Goal: Information Seeking & Learning: Learn about a topic

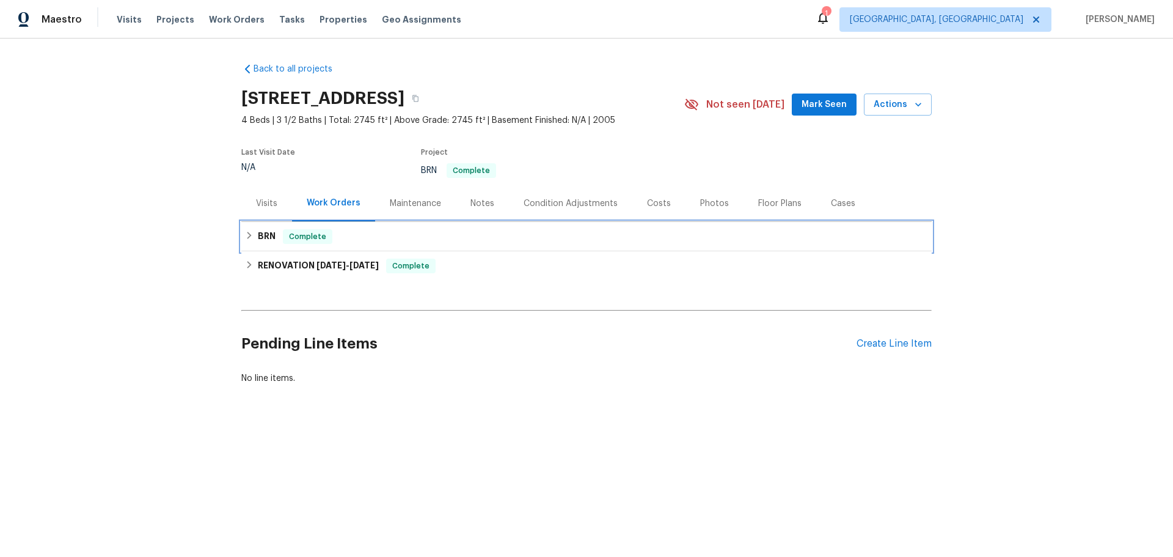
drag, startPoint x: 283, startPoint y: 191, endPoint x: 284, endPoint y: 199, distance: 8.6
click at [284, 230] on span "Complete" at bounding box center [307, 236] width 47 height 12
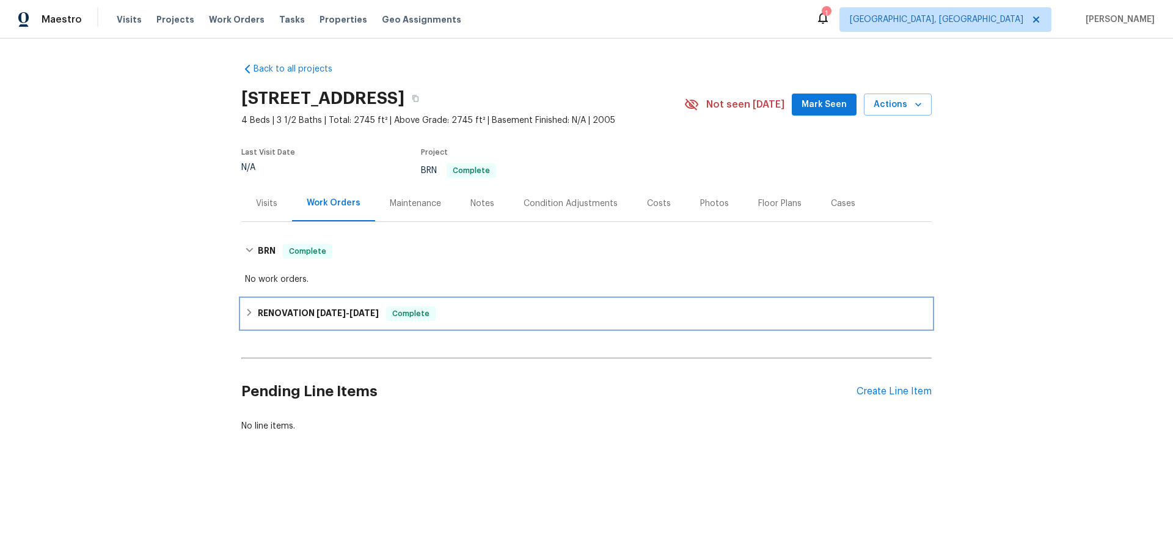
click at [281, 306] on h6 "RENOVATION [DATE] - [DATE]" at bounding box center [318, 313] width 121 height 15
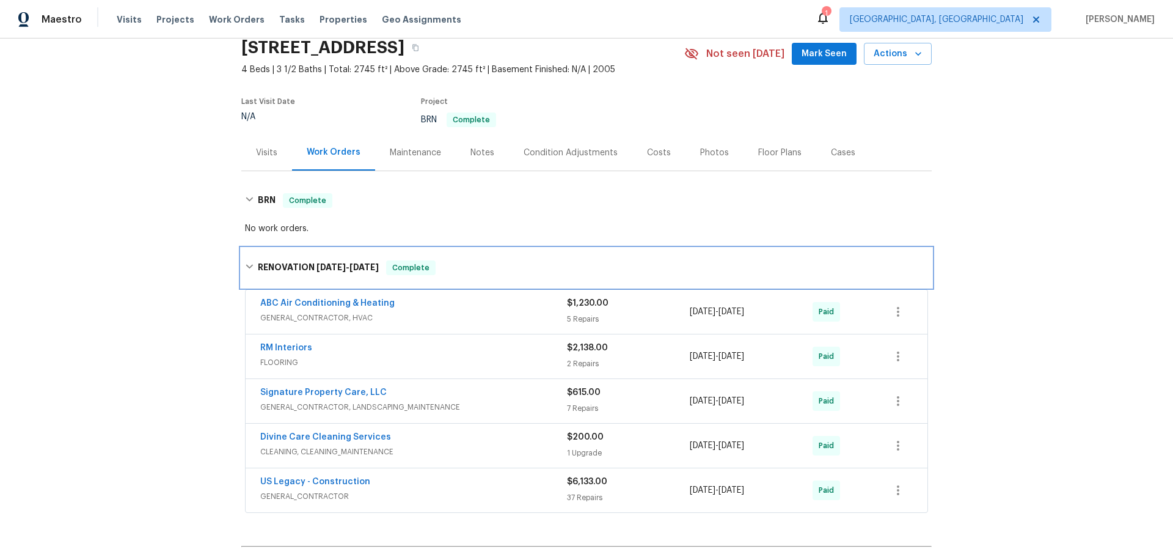
scroll to position [78, 0]
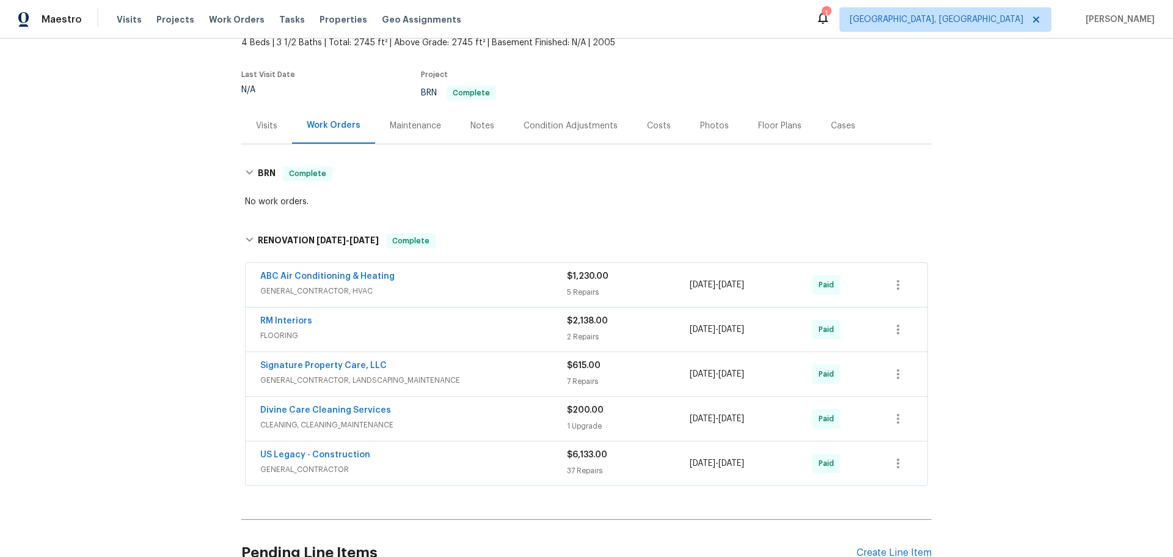
click at [397, 285] on span "GENERAL_CONTRACTOR, HVAC" at bounding box center [413, 291] width 307 height 12
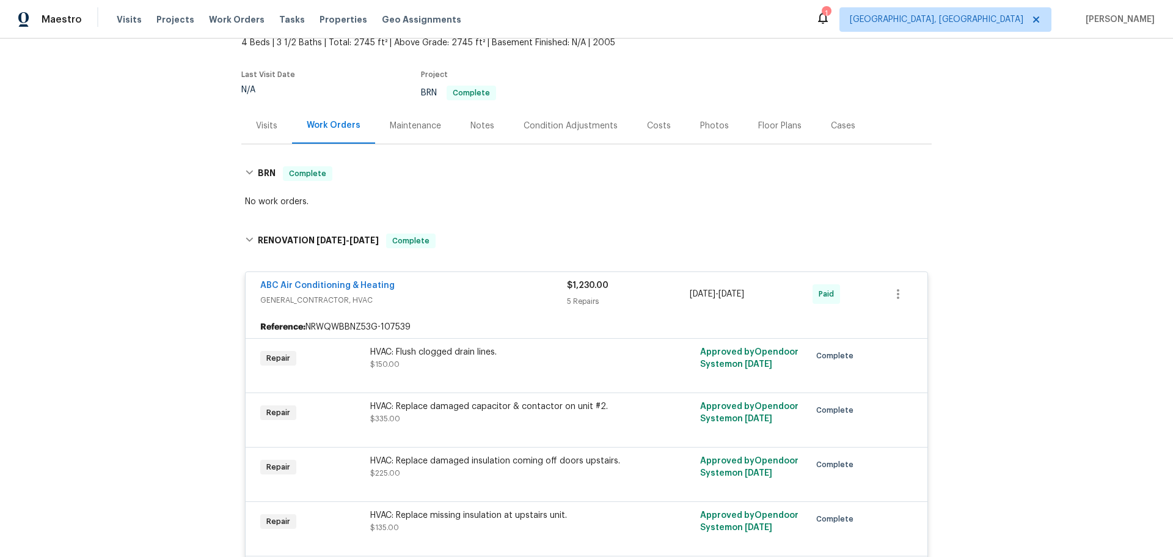
drag, startPoint x: 405, startPoint y: 236, endPoint x: 402, endPoint y: 243, distance: 8.2
click at [405, 279] on div "ABC Air Conditioning & Heating" at bounding box center [413, 286] width 307 height 15
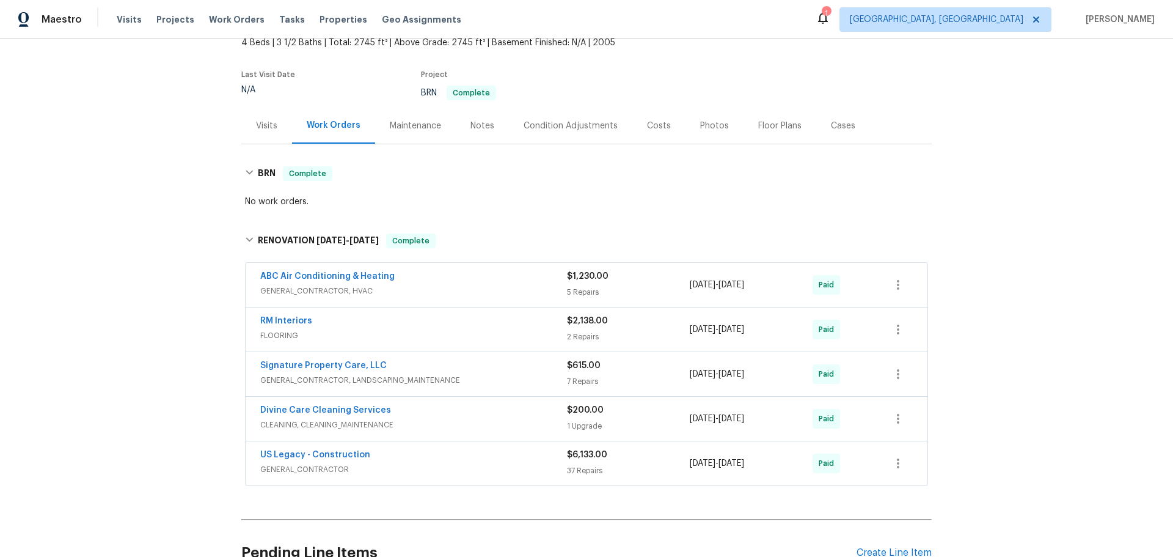
drag, startPoint x: 350, startPoint y: 347, endPoint x: 351, endPoint y: 354, distance: 6.8
click at [350, 419] on span "CLEANING, CLEANING_MAINTENANCE" at bounding box center [413, 425] width 307 height 12
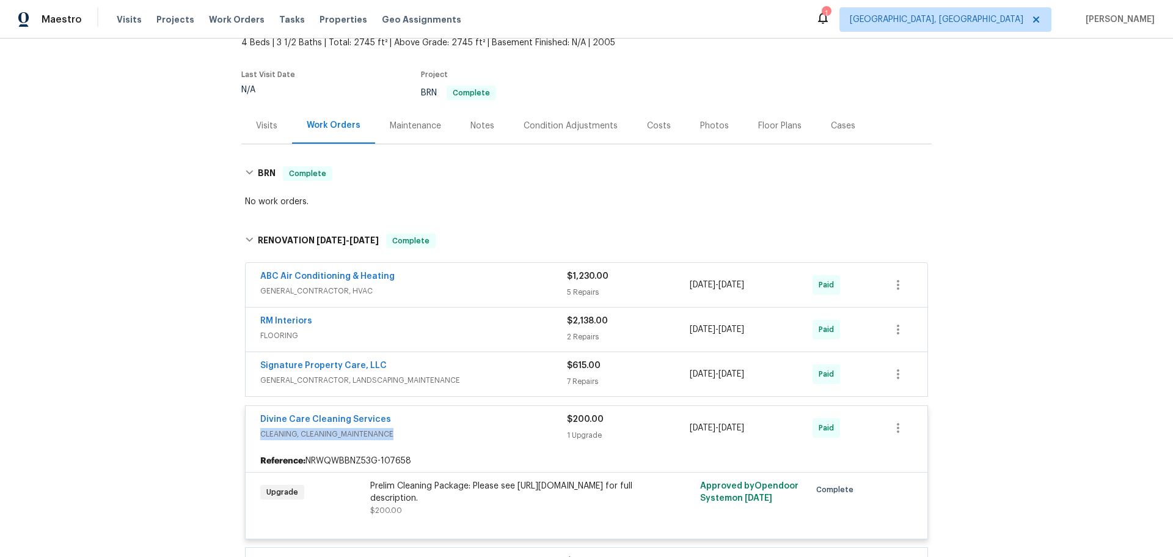
click at [370, 413] on div "Divine Care Cleaning Services CLEANING, CLEANING_MAINTENANCE" at bounding box center [413, 426] width 307 height 27
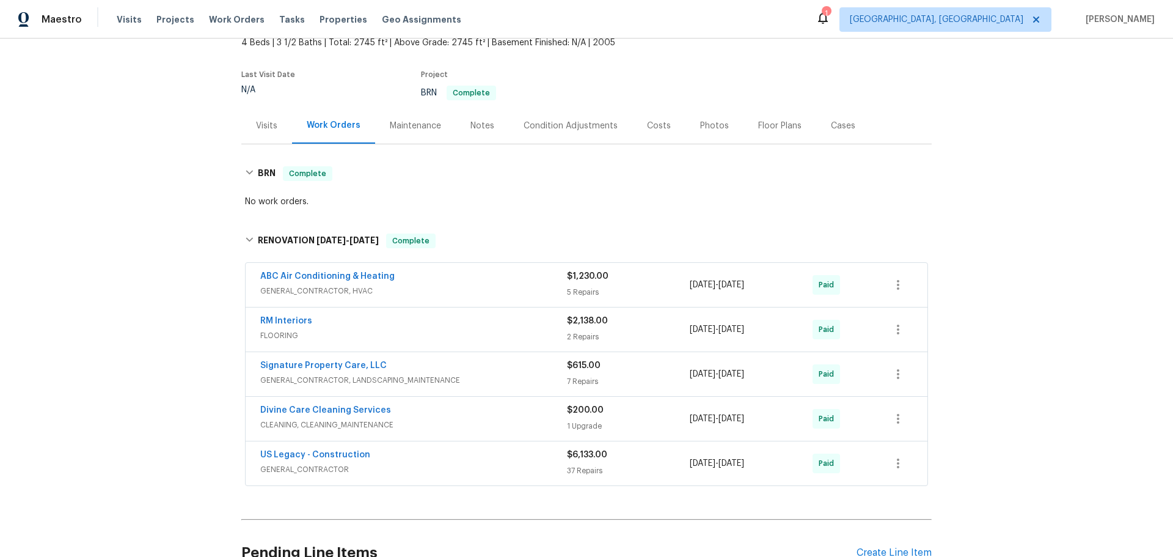
click at [359, 463] on span "GENERAL_CONTRACTOR" at bounding box center [413, 469] width 307 height 12
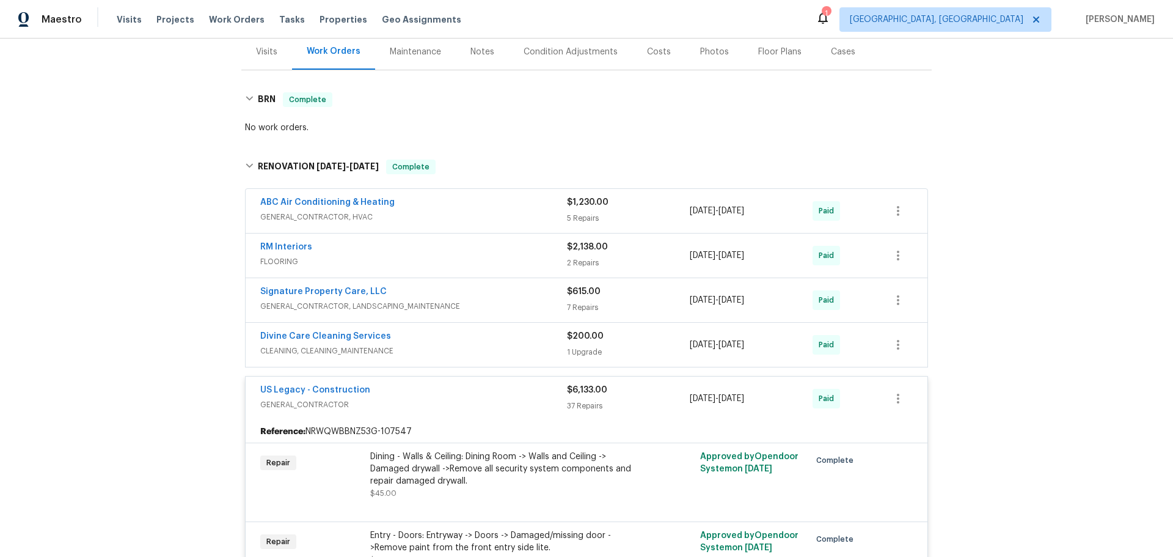
scroll to position [122, 0]
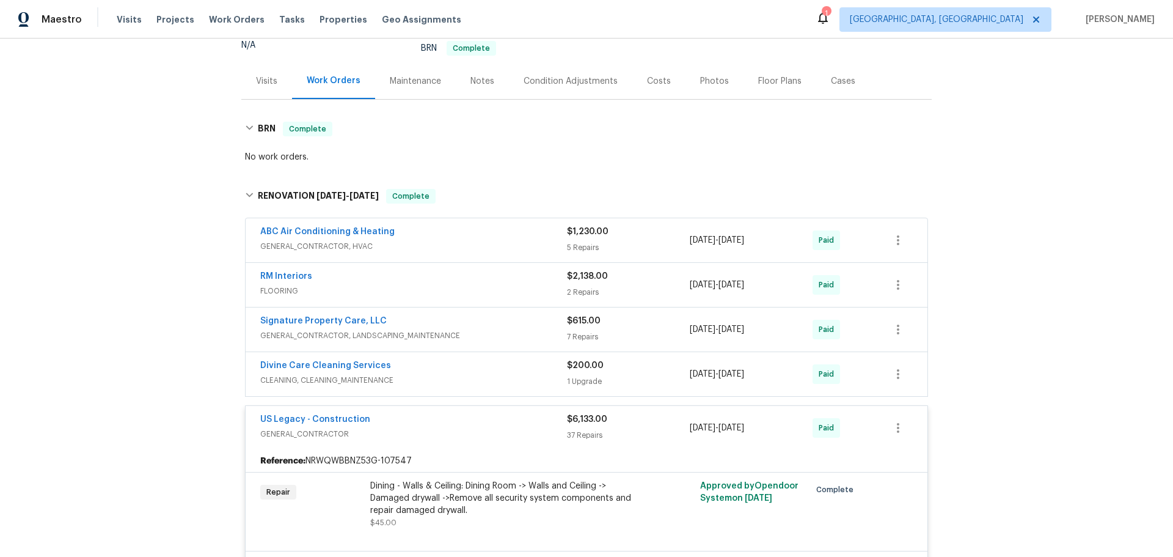
click at [395, 374] on span "CLEANING, CLEANING_MAINTENANCE" at bounding box center [413, 380] width 307 height 12
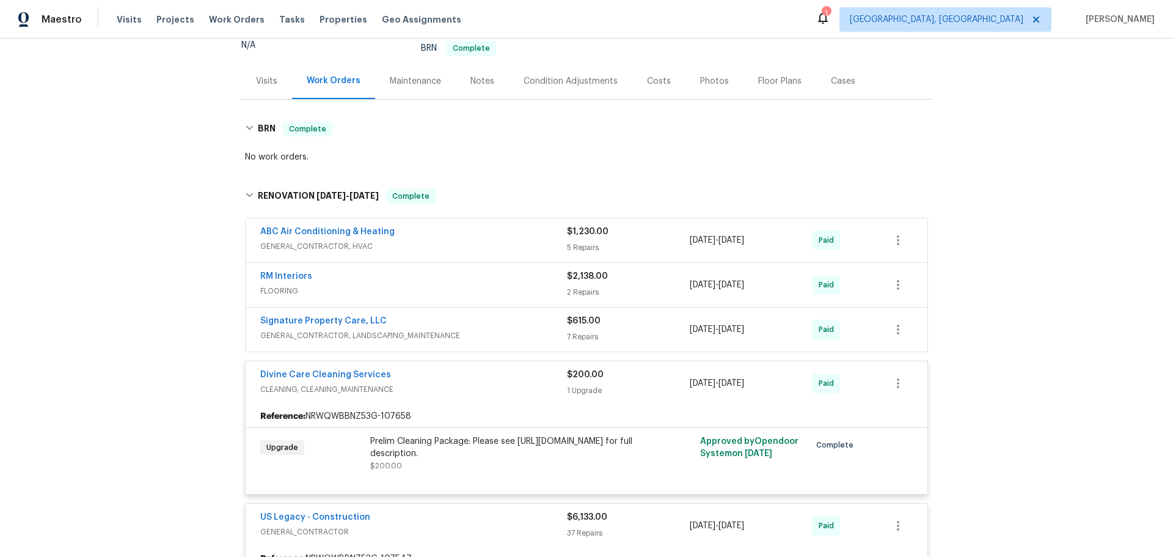
click at [398, 315] on div "Signature Property Care, LLC" at bounding box center [413, 322] width 307 height 15
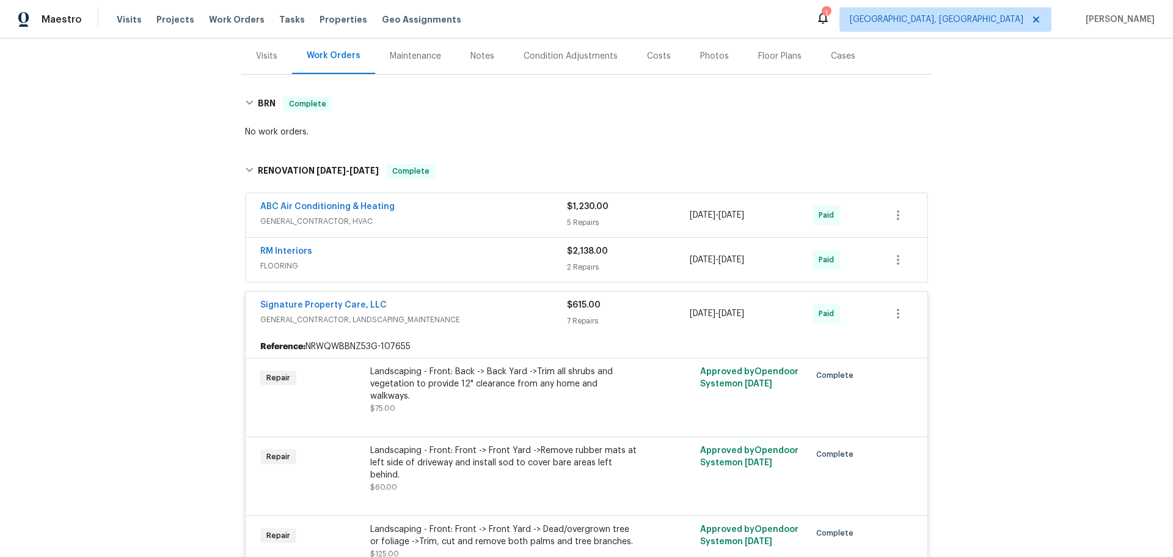
scroll to position [0, 0]
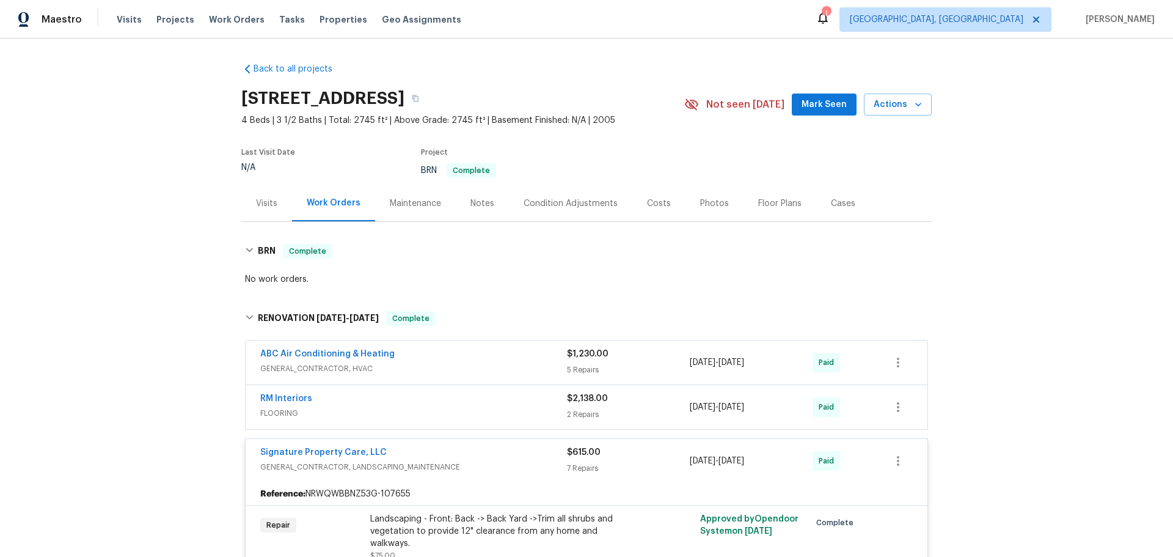
click at [361, 392] on div "RM Interiors" at bounding box center [413, 399] width 307 height 15
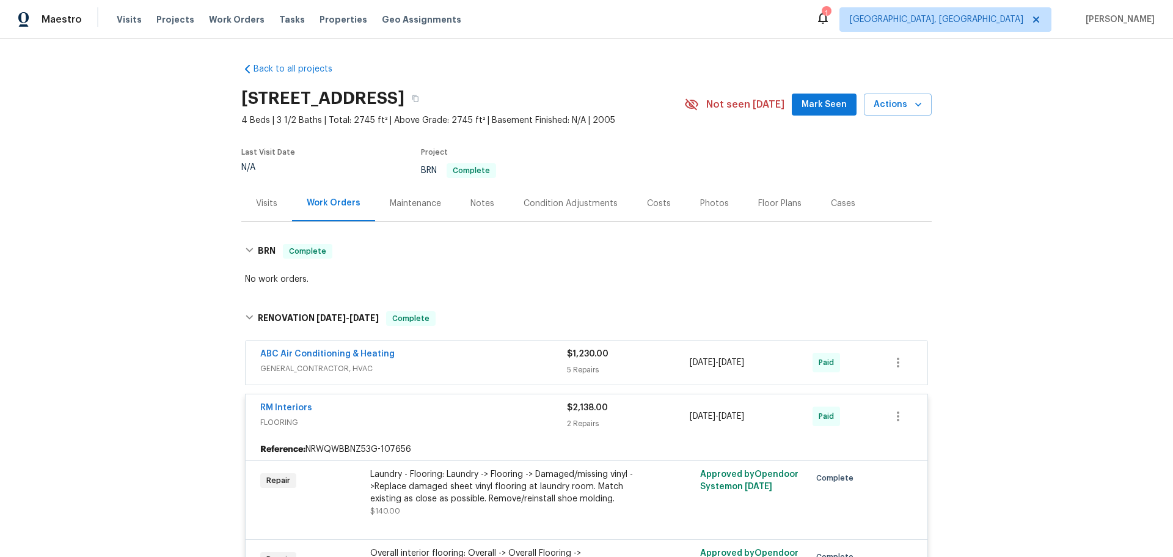
scroll to position [122, 0]
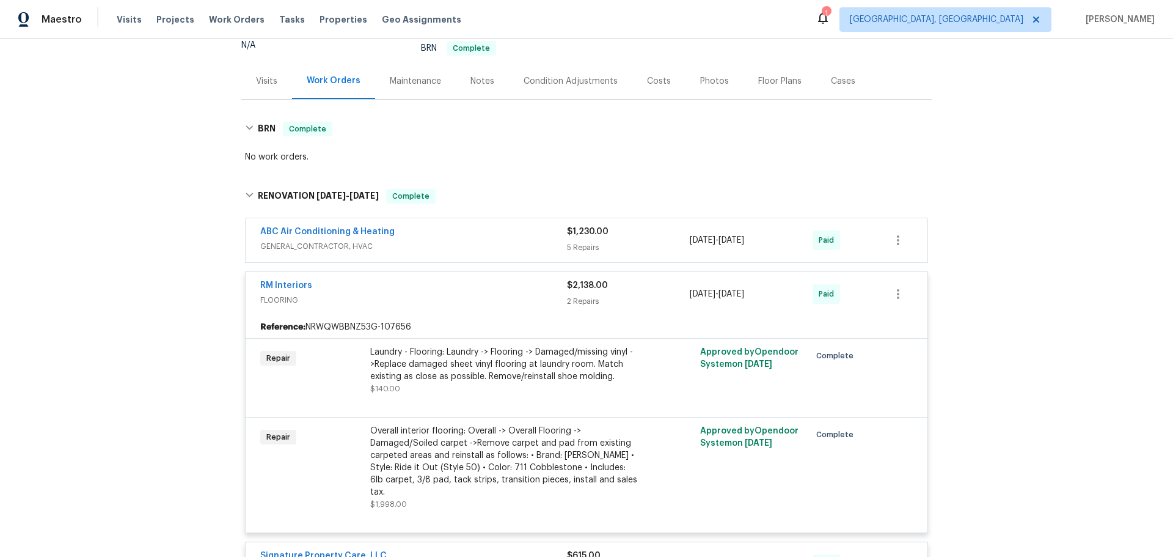
click at [404, 226] on div "ABC Air Conditioning & Heating" at bounding box center [413, 233] width 307 height 15
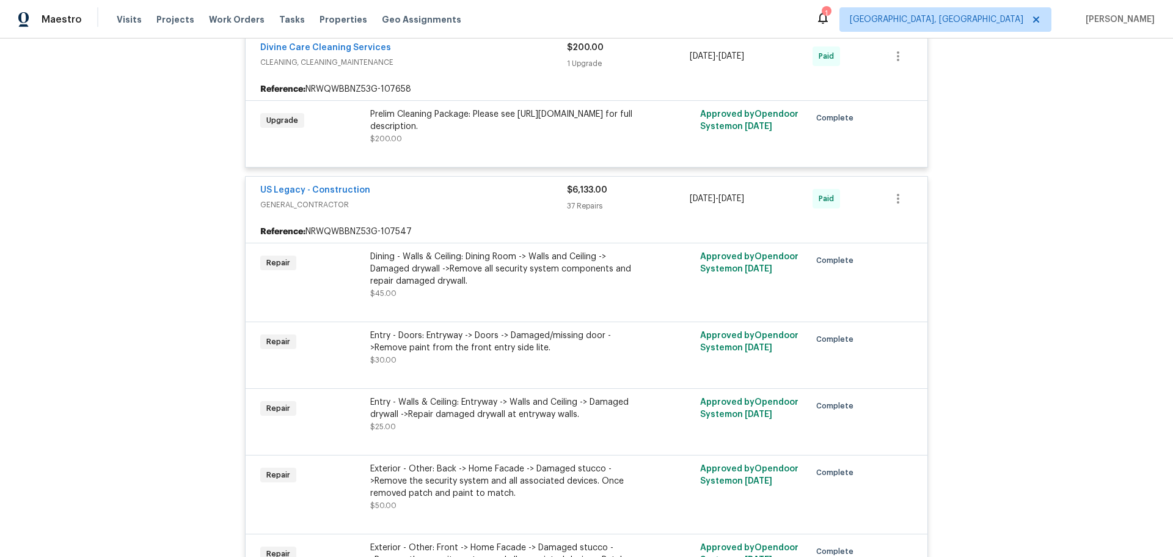
scroll to position [1589, 0]
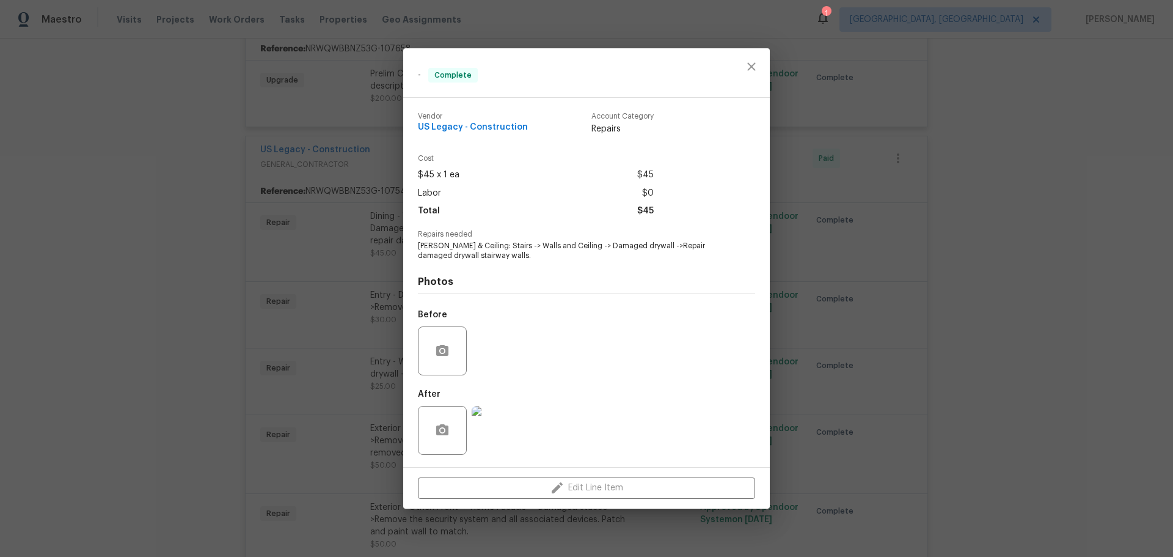
click at [505, 406] on img at bounding box center [496, 430] width 49 height 49
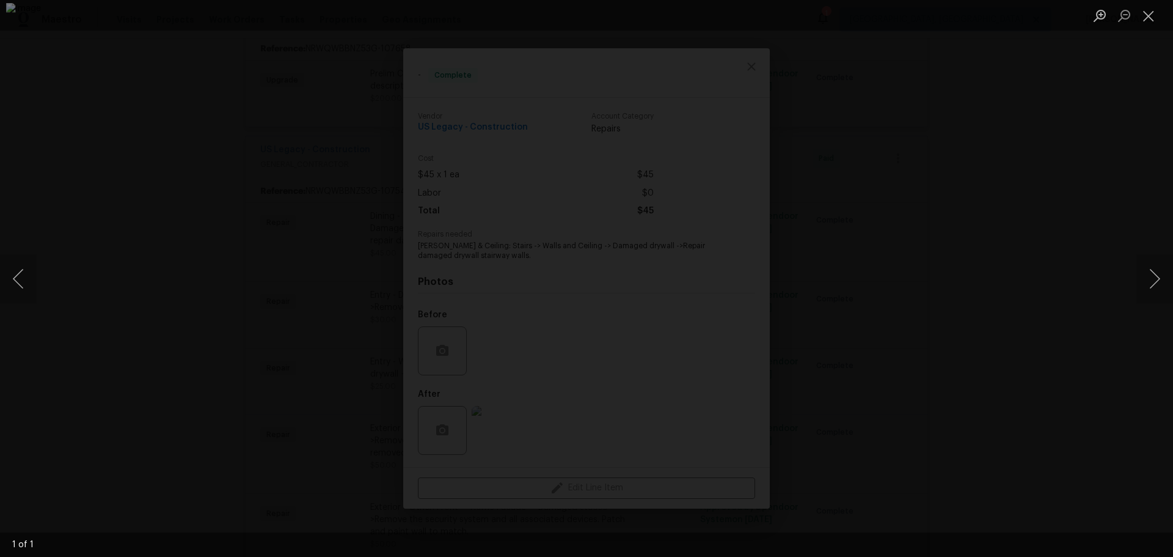
click at [898, 232] on div "Lightbox" at bounding box center [586, 278] width 1173 height 557
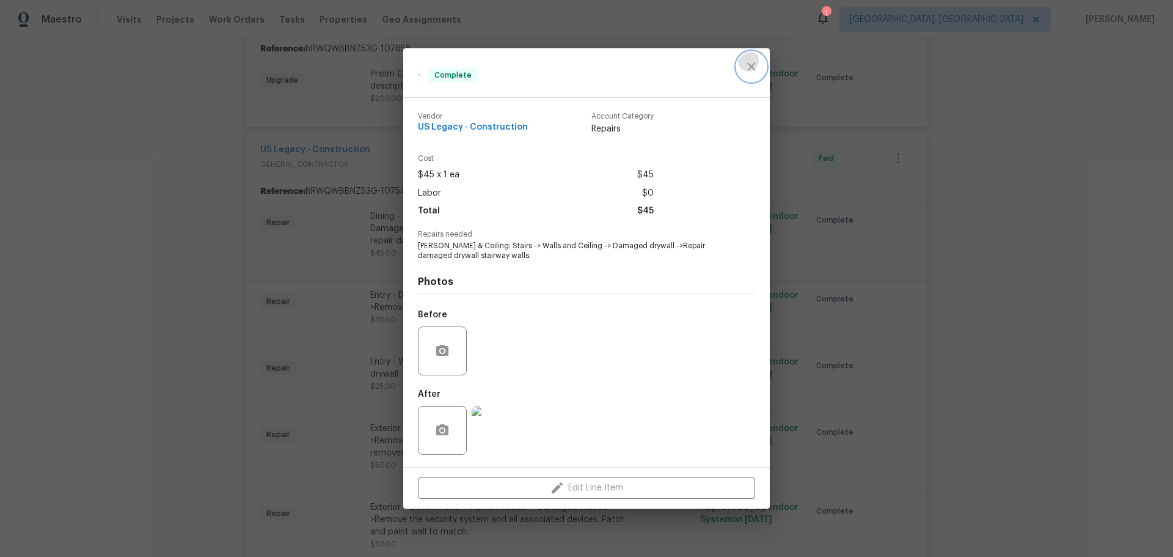
drag, startPoint x: 757, startPoint y: 108, endPoint x: 746, endPoint y: 129, distance: 23.5
click at [757, 74] on icon "close" at bounding box center [751, 66] width 15 height 15
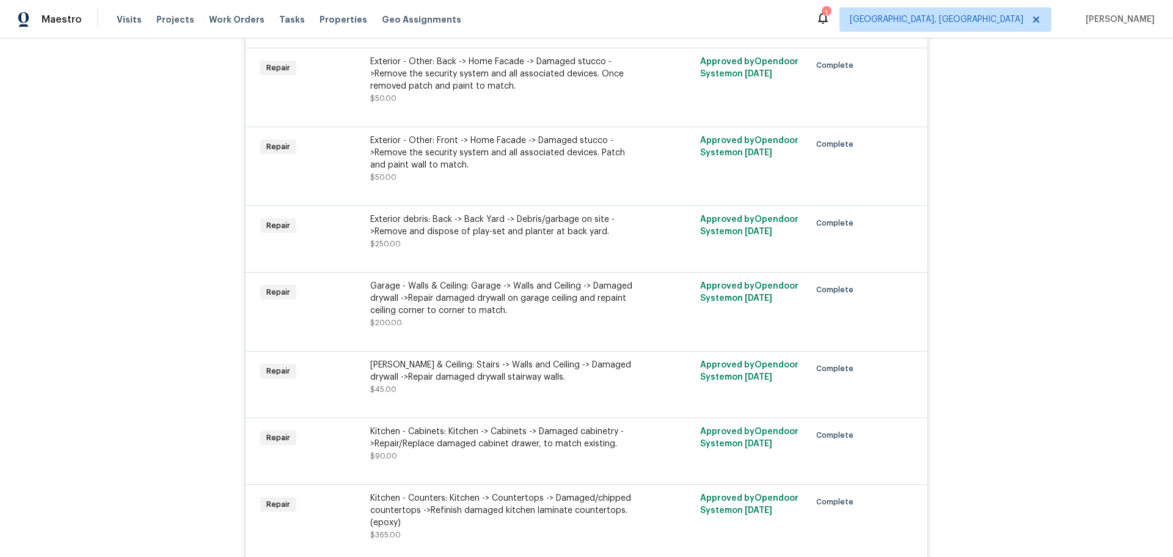
scroll to position [2078, 0]
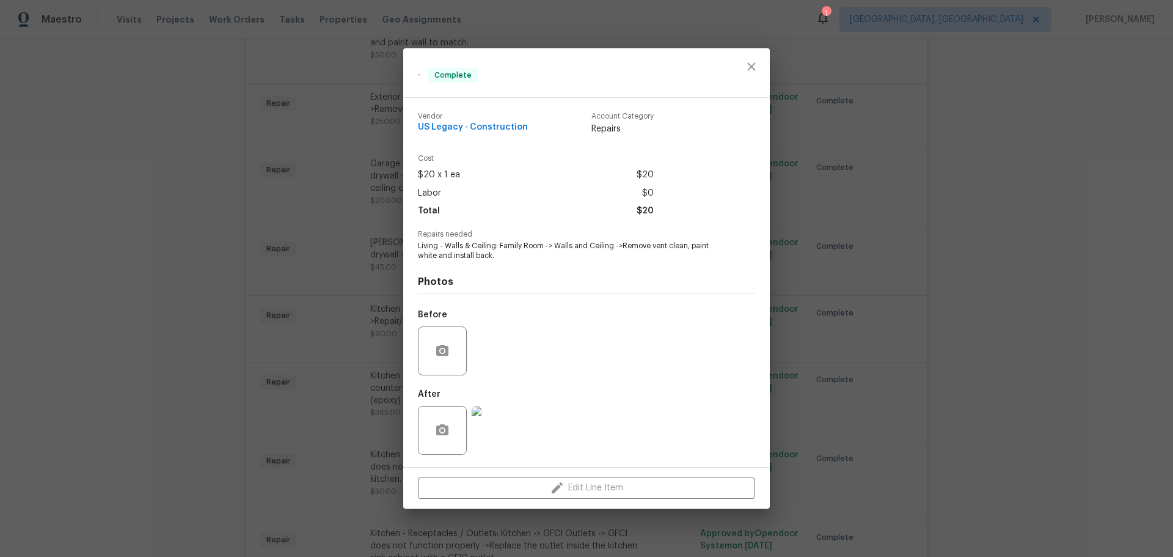
click at [503, 406] on img at bounding box center [496, 430] width 49 height 49
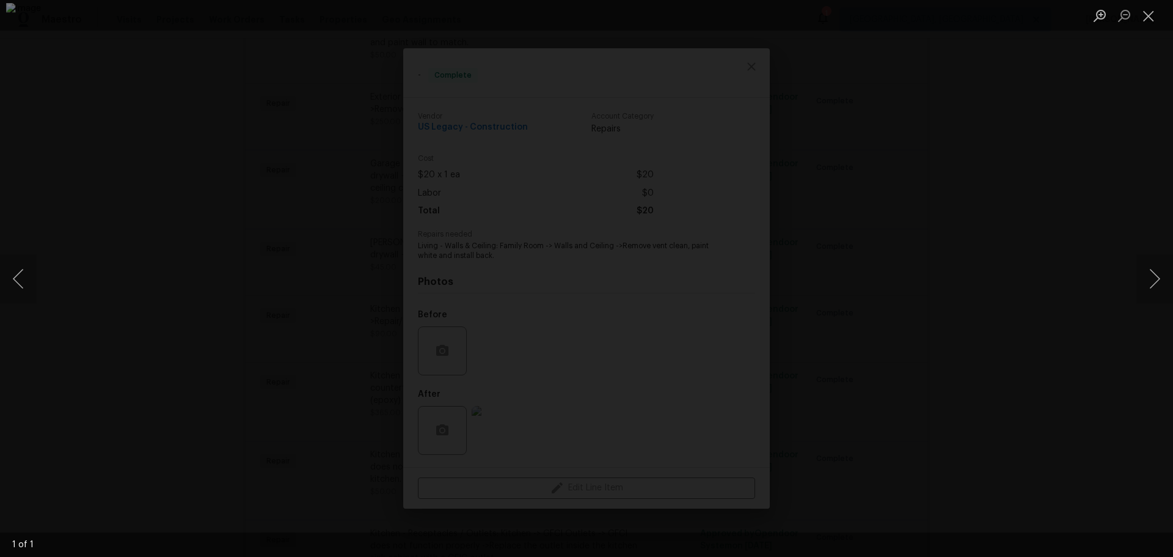
click at [958, 228] on div "Lightbox" at bounding box center [586, 278] width 1173 height 557
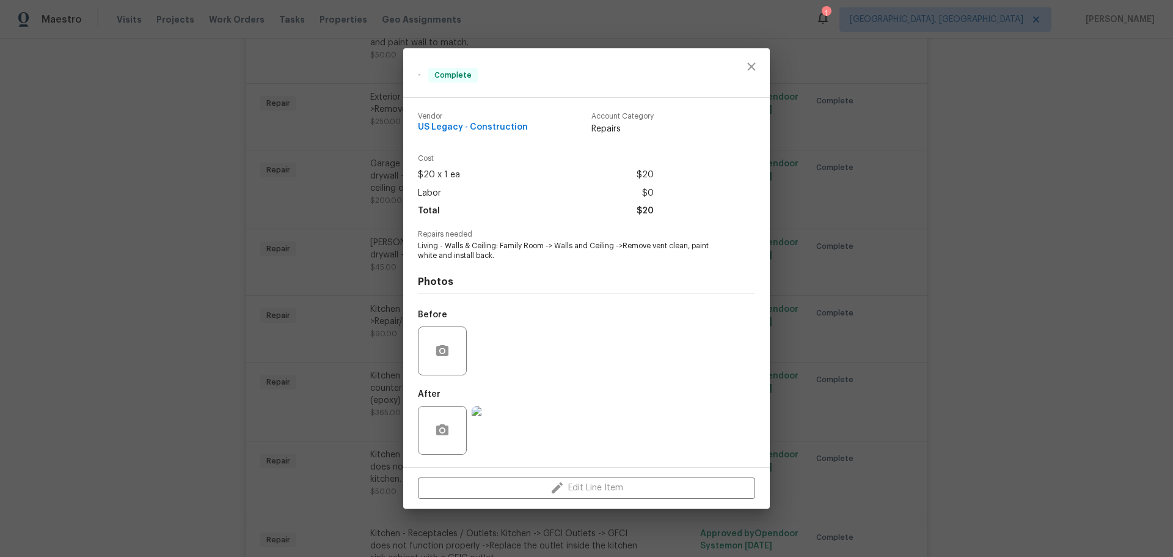
click at [956, 174] on div "- Complete Vendor US Legacy - Construction Account Category Repairs Cost $20 x …" at bounding box center [586, 278] width 1173 height 557
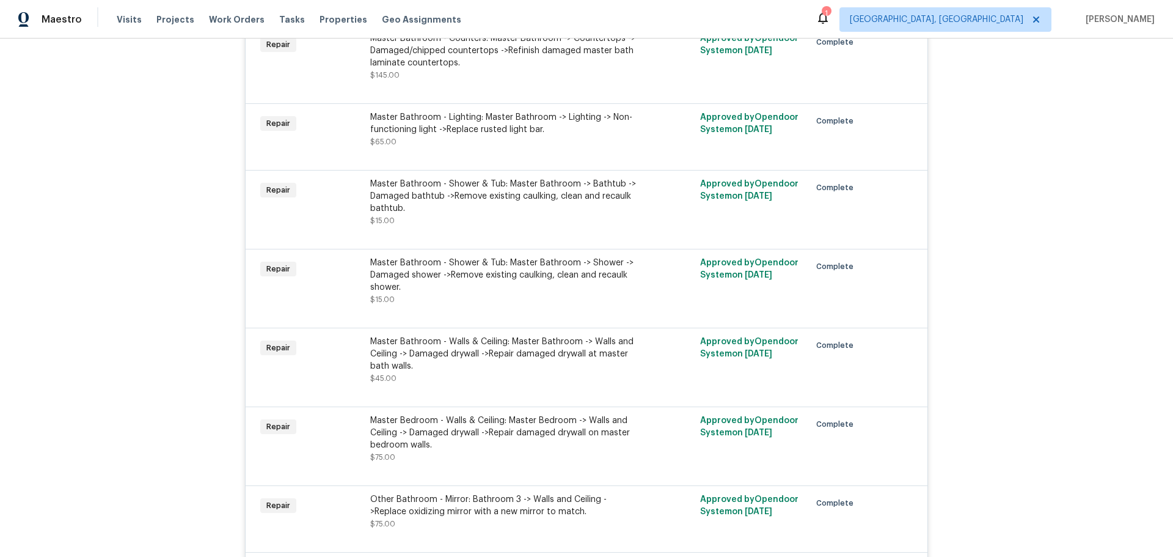
scroll to position [3178, 0]
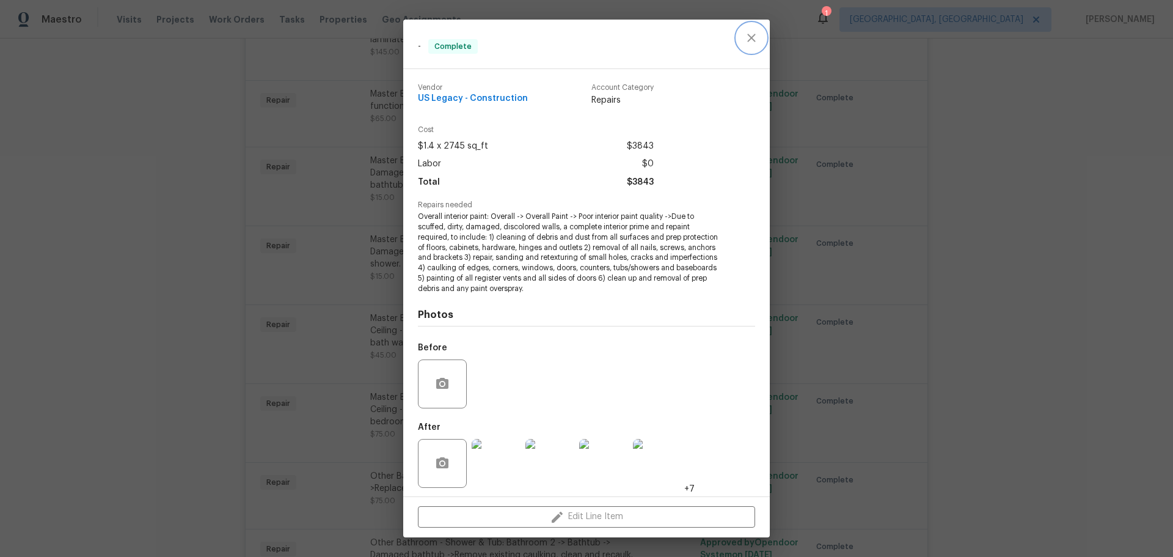
click at [751, 53] on button "close" at bounding box center [751, 37] width 29 height 29
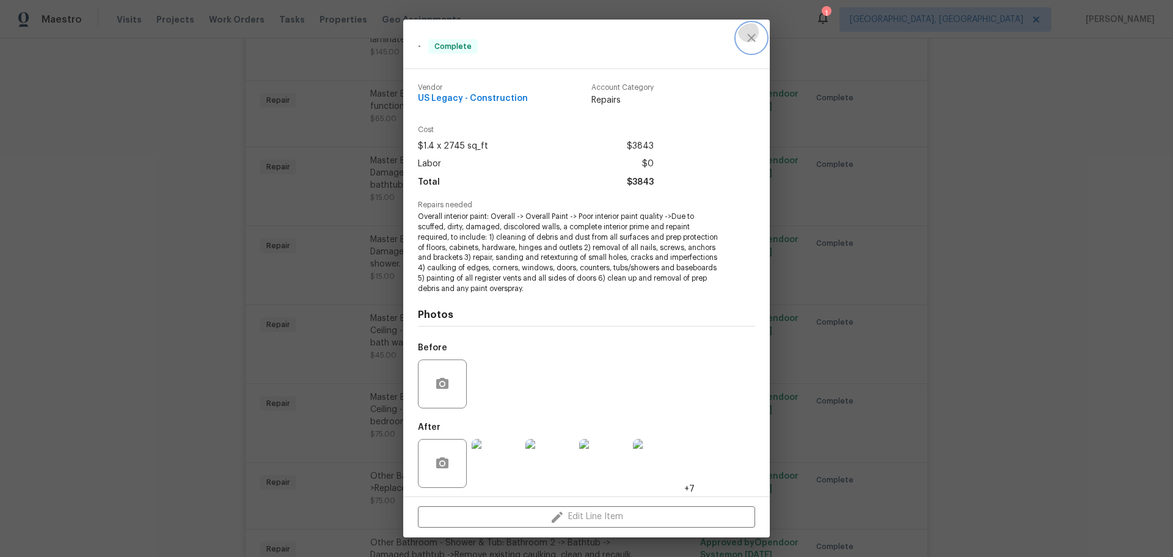
click at [754, 45] on icon "close" at bounding box center [751, 38] width 15 height 15
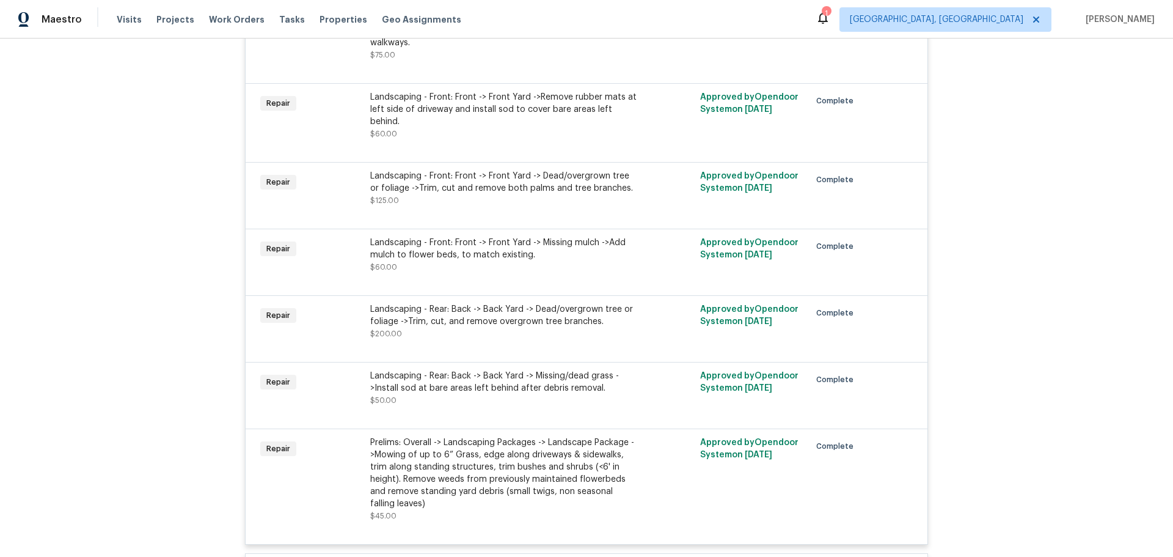
scroll to position [1100, 0]
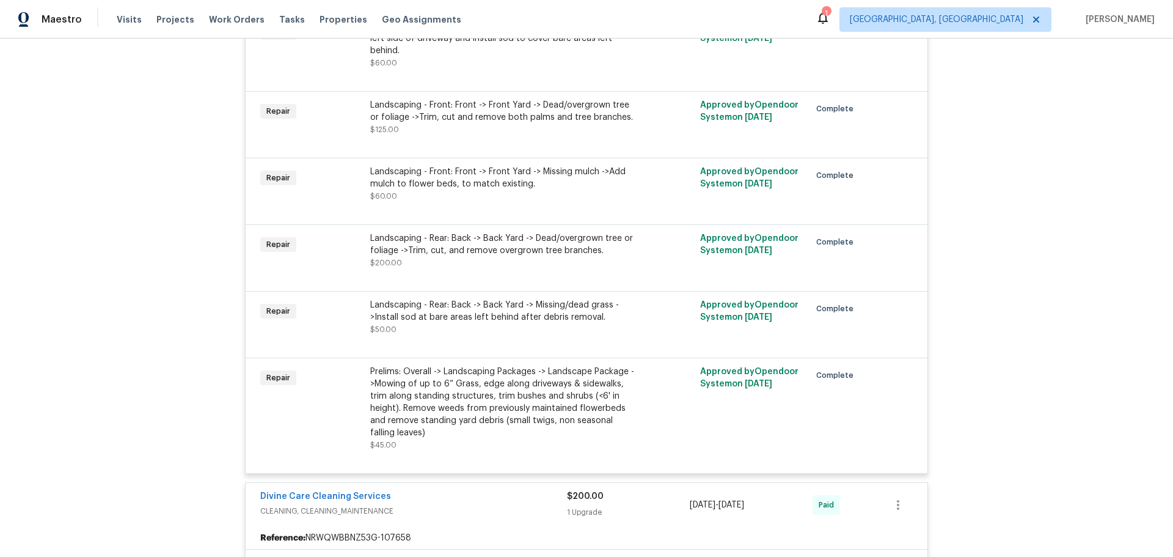
click at [941, 359] on li "View In Trade Partner Portal" at bounding box center [960, 369] width 132 height 20
drag, startPoint x: 187, startPoint y: 449, endPoint x: 306, endPoint y: 19, distance: 445.7
click at [186, 413] on div at bounding box center [586, 278] width 1173 height 557
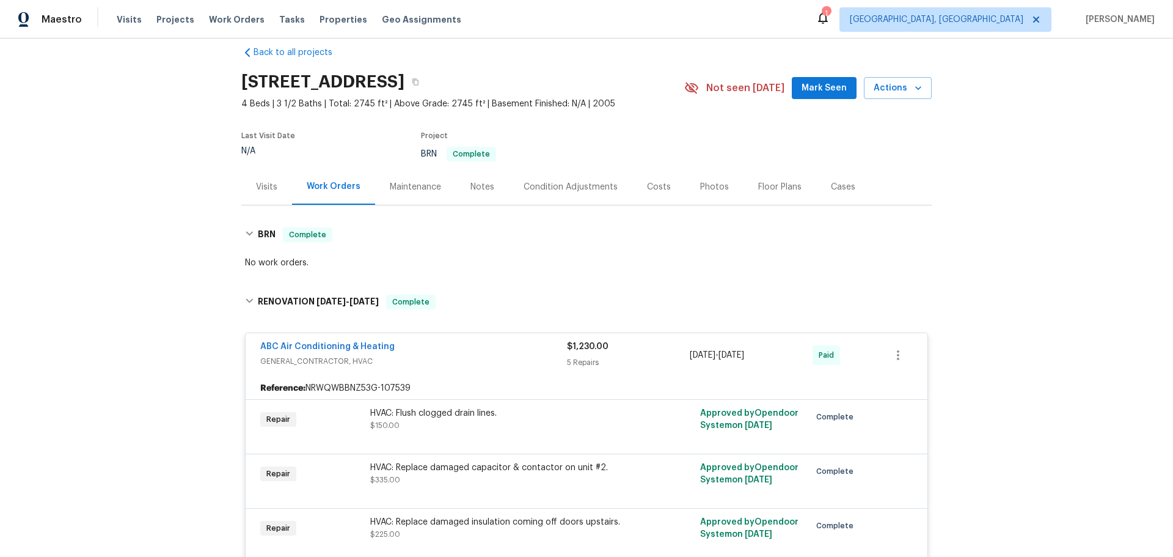
scroll to position [0, 0]
